Goal: Task Accomplishment & Management: Manage account settings

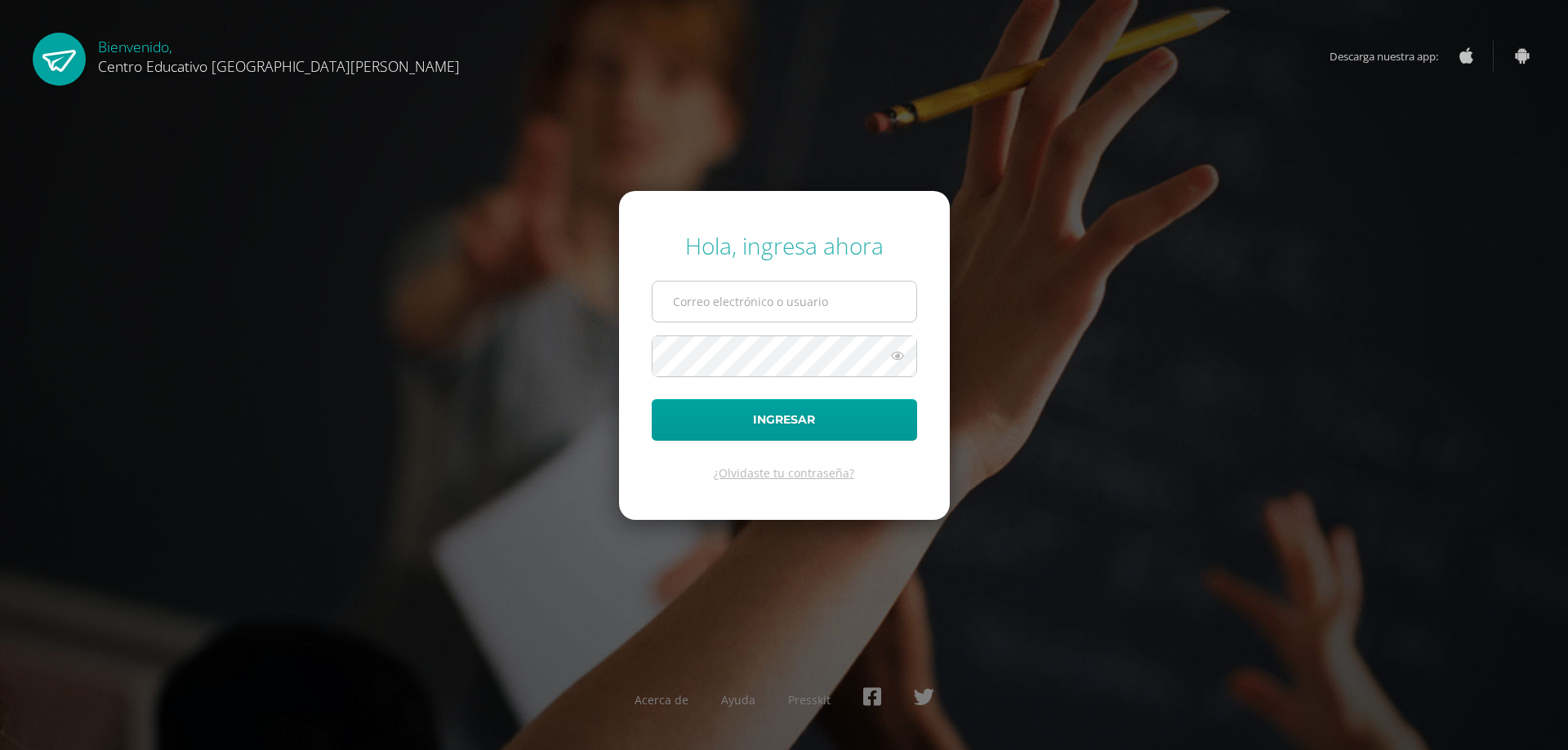
drag, startPoint x: 0, startPoint y: 0, endPoint x: 820, endPoint y: 299, distance: 872.8
click at [820, 299] on input "text" at bounding box center [784, 302] width 263 height 40
type input "[EMAIL_ADDRESS][DOMAIN_NAME]"
click at [897, 354] on icon at bounding box center [897, 356] width 21 height 20
click at [784, 417] on button "Ingresar" at bounding box center [784, 420] width 265 height 42
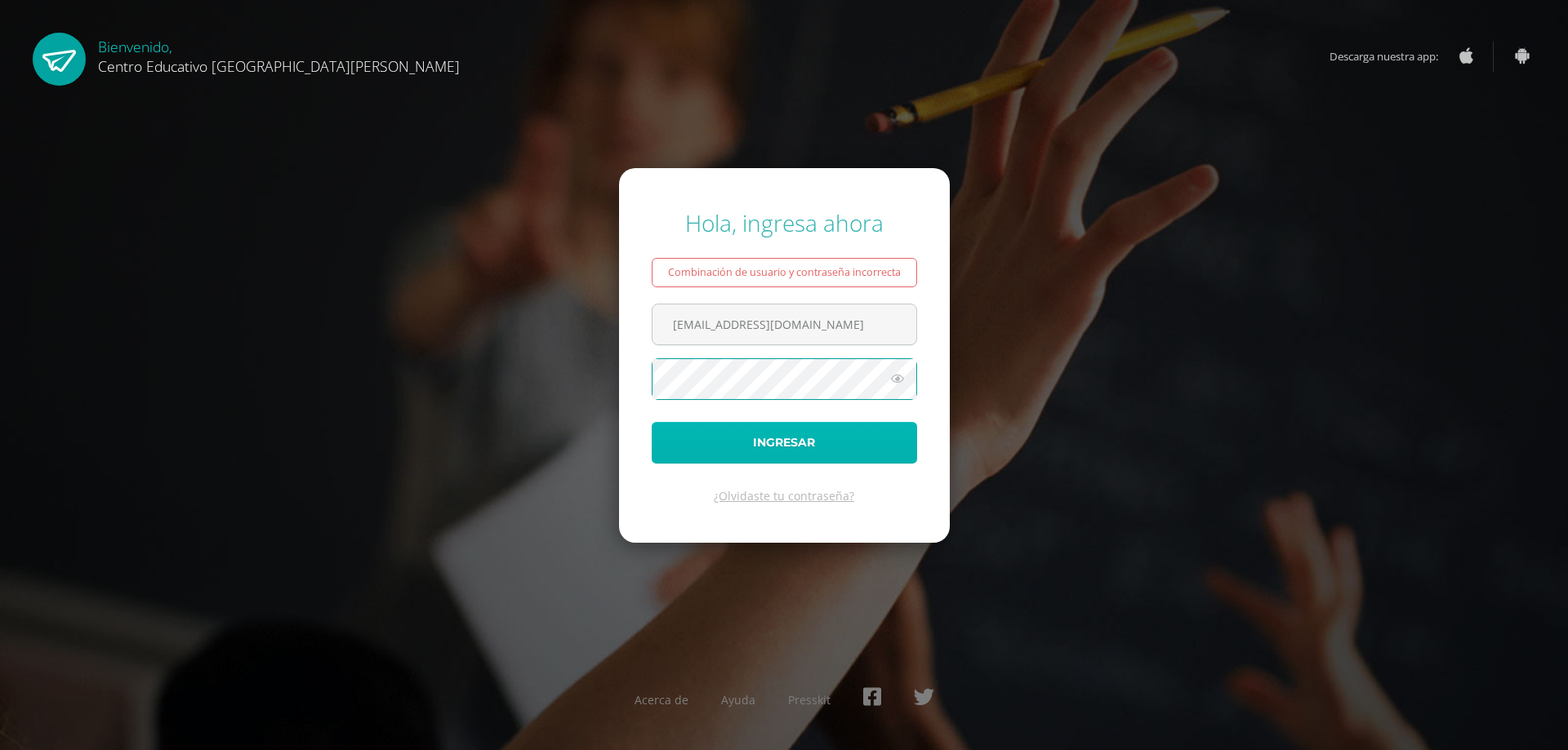
click at [701, 445] on button "Ingresar" at bounding box center [784, 443] width 265 height 42
click at [783, 497] on link "¿Olvidaste tu contraseña?" at bounding box center [784, 496] width 140 height 16
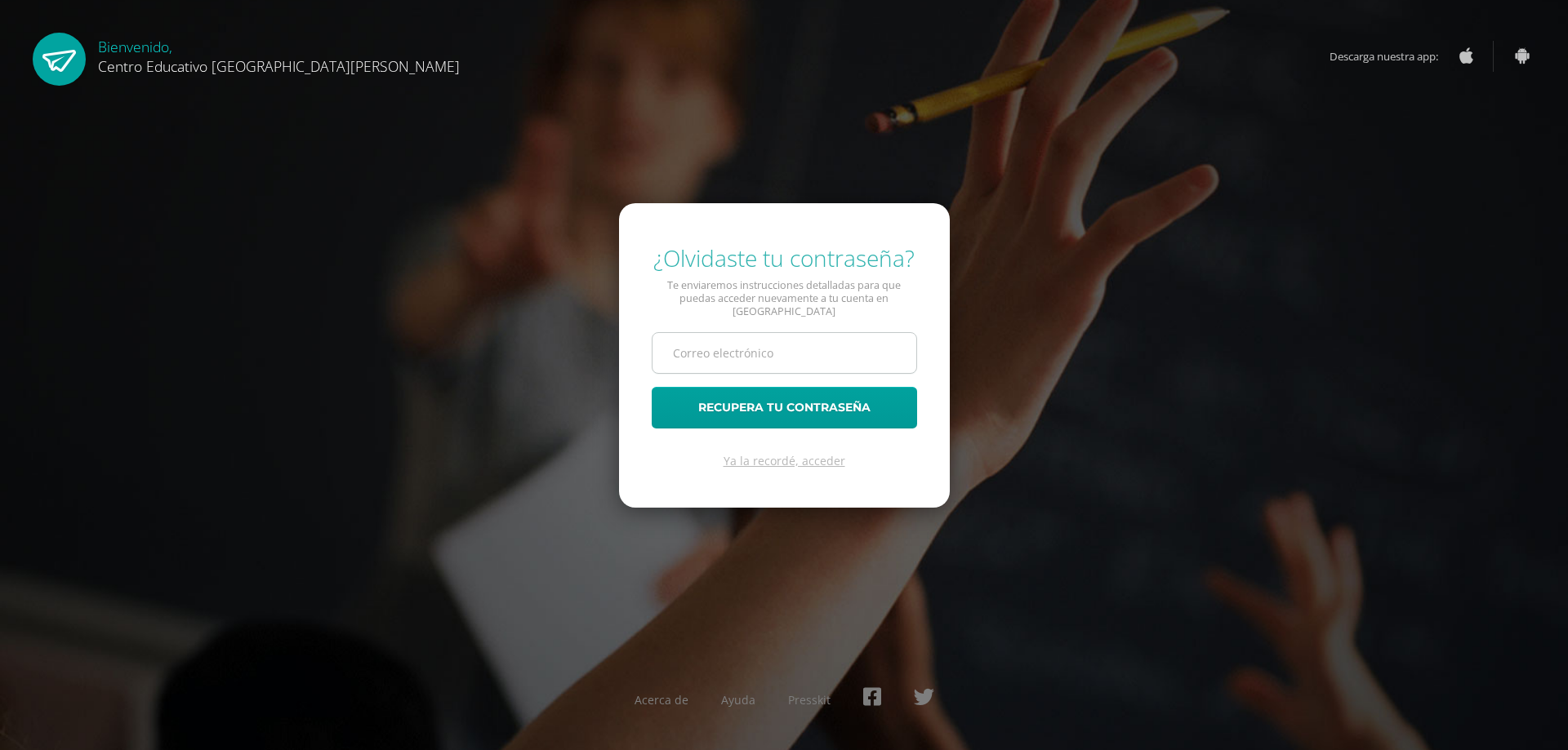
click at [808, 351] on input "text" at bounding box center [784, 353] width 263 height 40
type input "[EMAIL_ADDRESS][DOMAIN_NAME]"
click at [759, 398] on button "Recupera tu contraseña" at bounding box center [784, 407] width 265 height 42
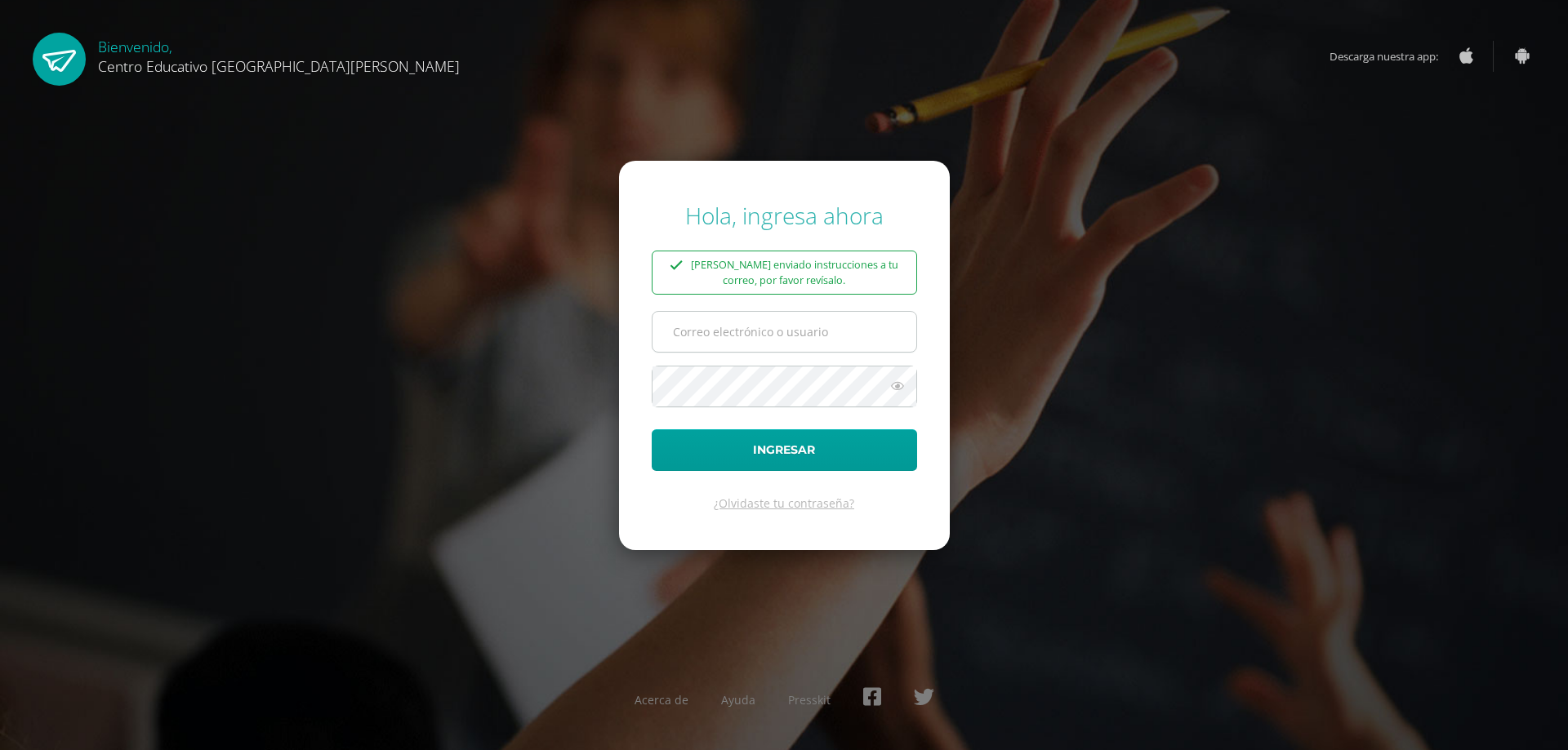
click at [809, 332] on input "text" at bounding box center [784, 332] width 263 height 40
type input "[EMAIL_ADDRESS][DOMAIN_NAME]"
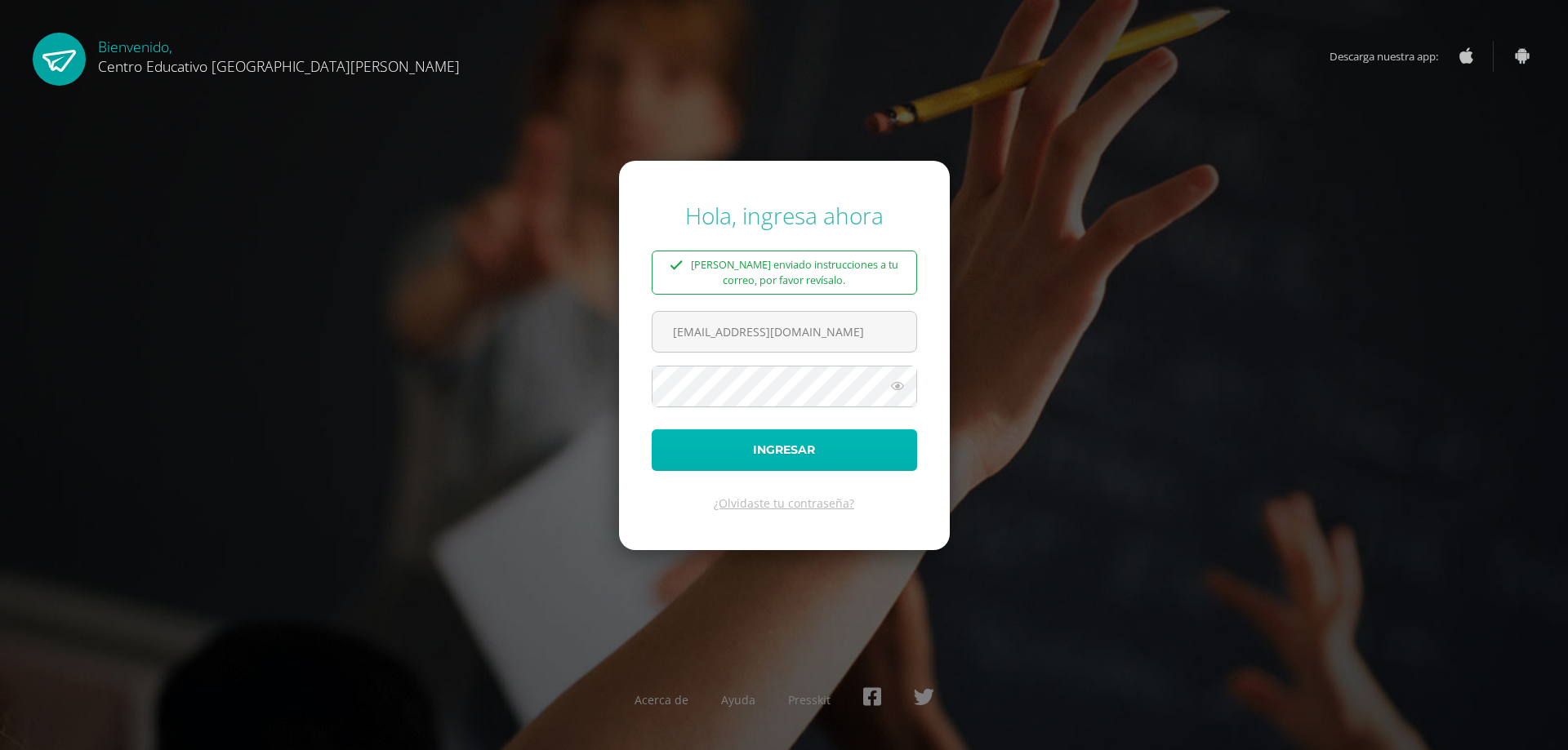
click at [782, 451] on button "Ingresar" at bounding box center [784, 450] width 265 height 42
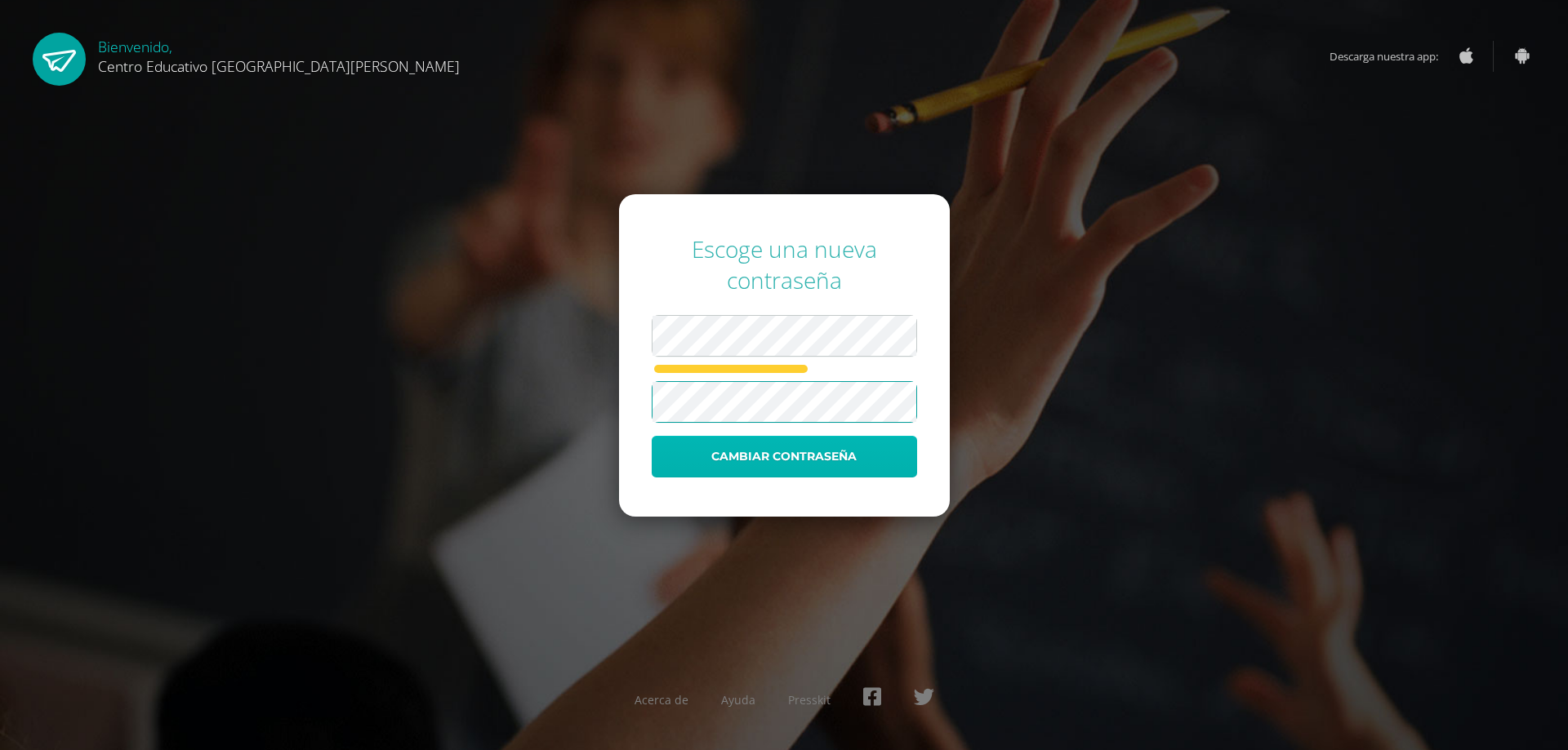
click at [699, 446] on button "Cambiar contraseña" at bounding box center [784, 457] width 265 height 42
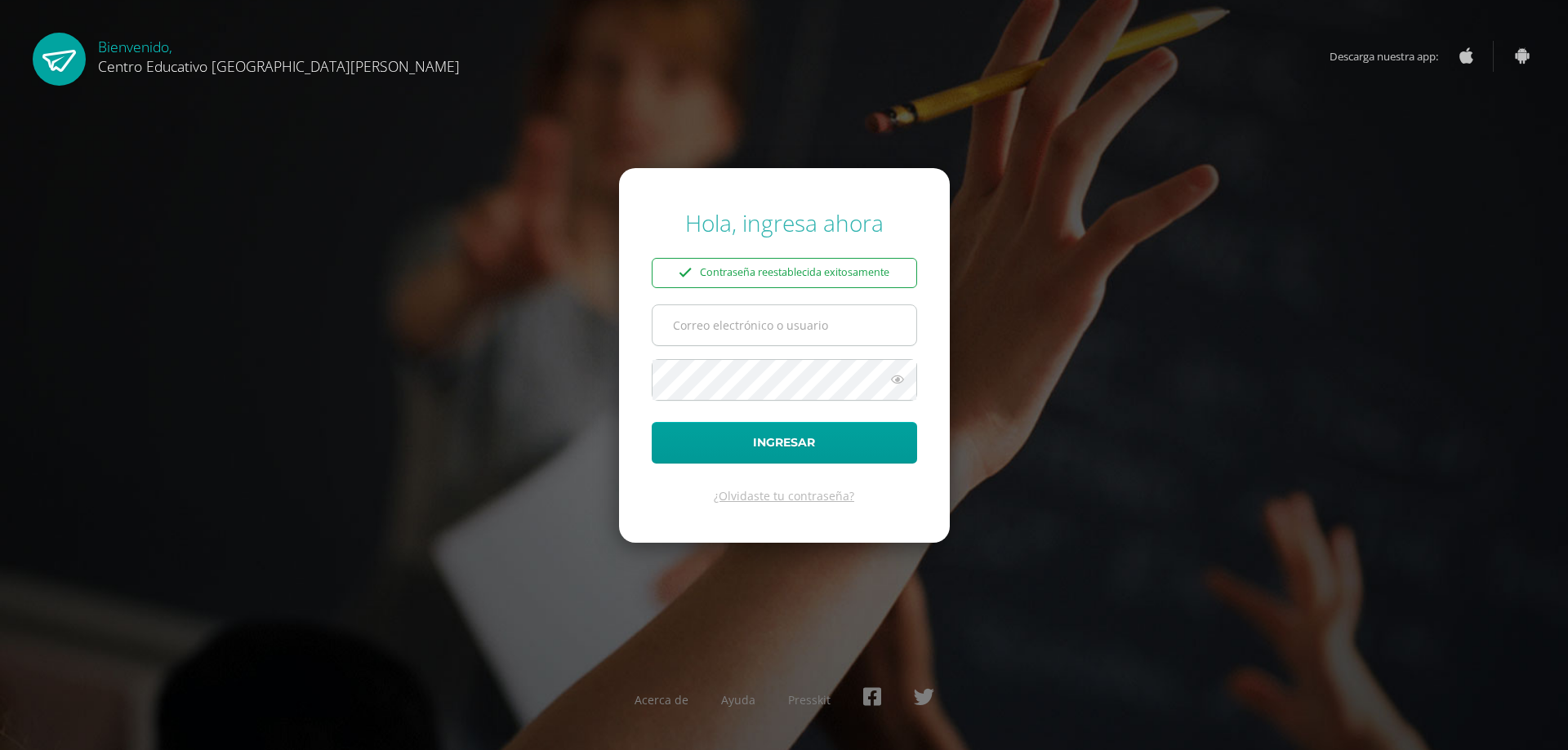
click at [830, 328] on input "text" at bounding box center [784, 325] width 263 height 40
type input "[EMAIL_ADDRESS][DOMAIN_NAME]"
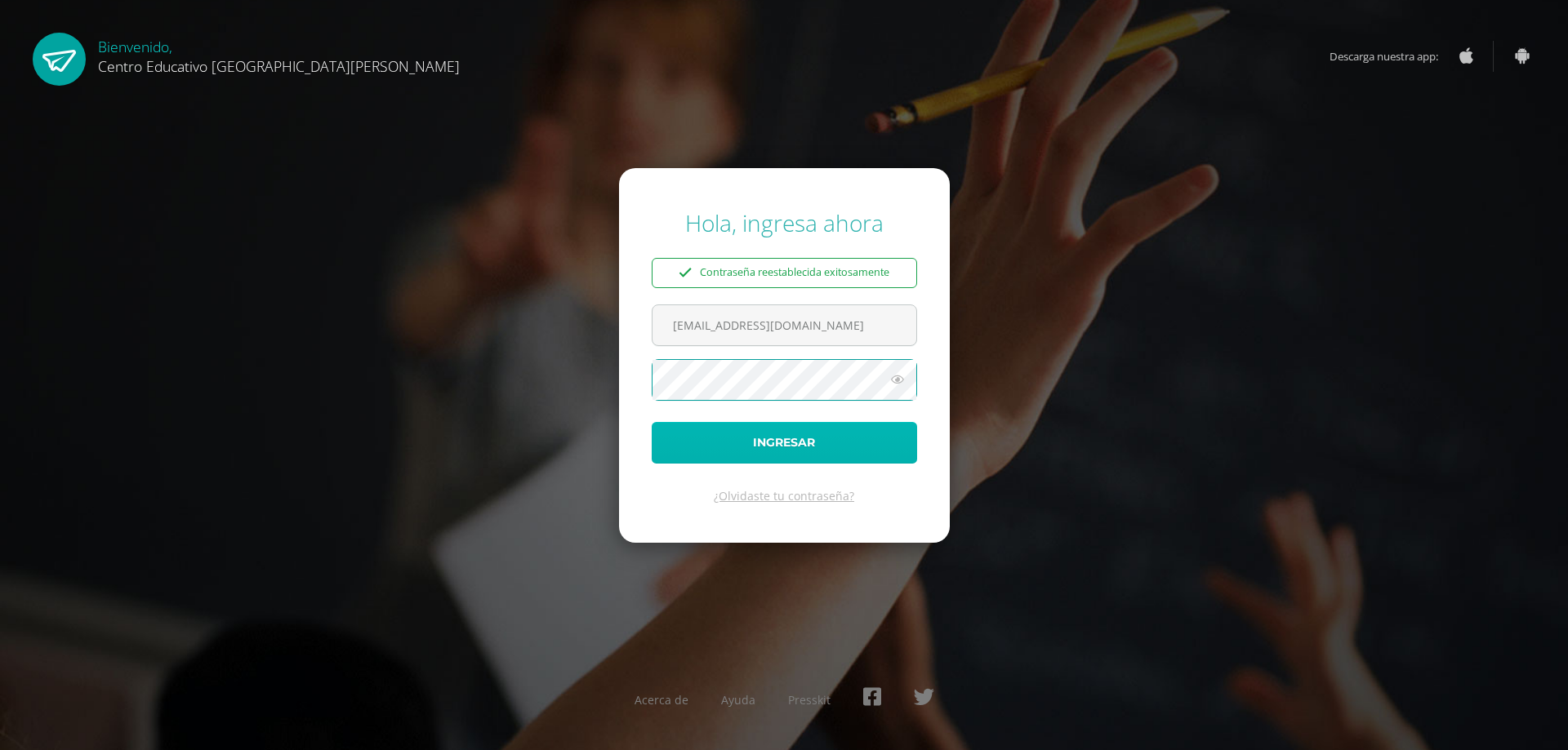
click at [707, 436] on button "Ingresar" at bounding box center [784, 443] width 265 height 42
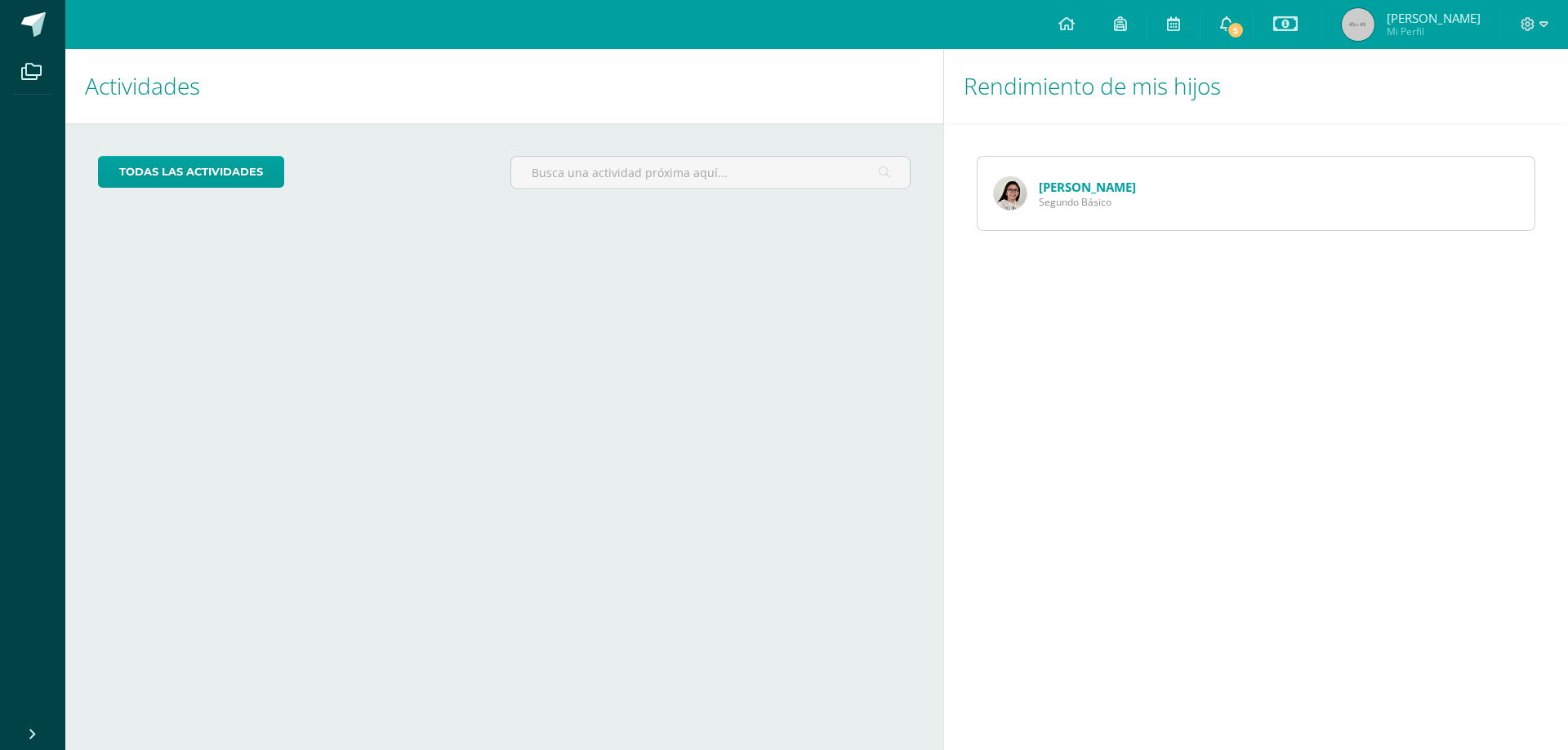
click at [1243, 29] on span "5" at bounding box center [1235, 30] width 18 height 18
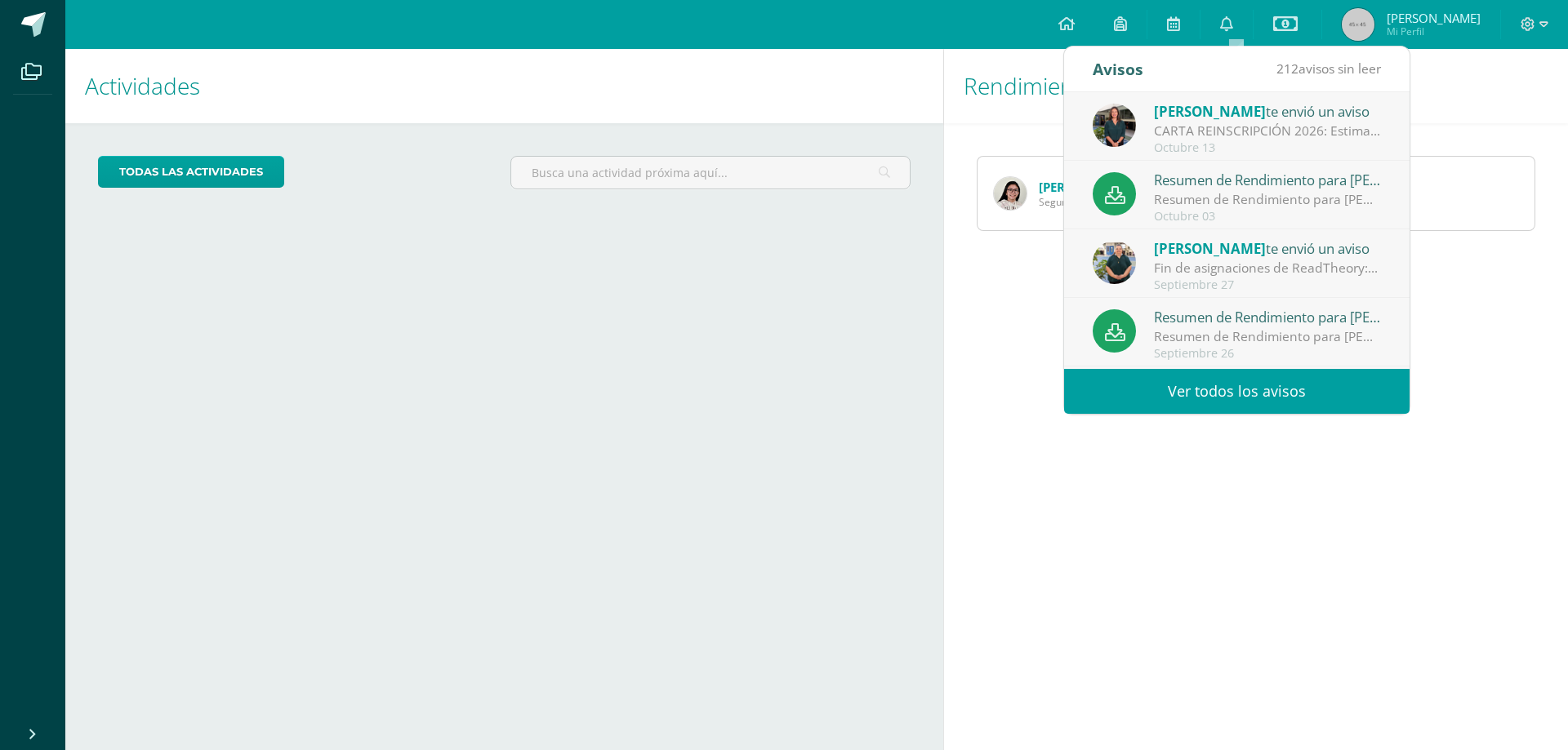
click at [1204, 128] on div "CARTA REINSCRIPCIÓN 2026: Estimados padres de familia: Estamos muy entusiasmado…" at bounding box center [1266, 131] width 227 height 19
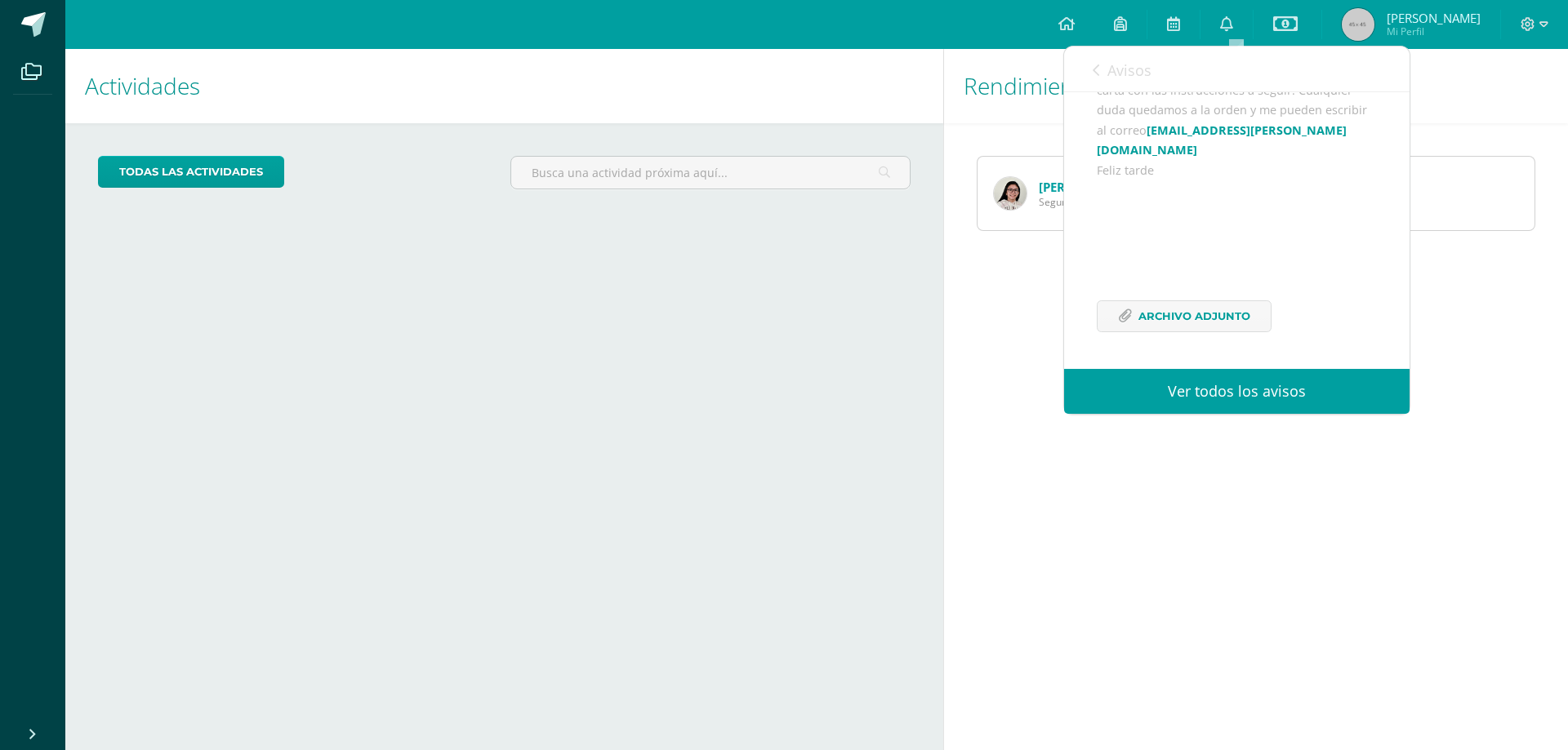
scroll to position [259, 0]
click at [1187, 310] on span "Archivo Adjunto" at bounding box center [1194, 317] width 112 height 30
